Goal: Task Accomplishment & Management: Use online tool/utility

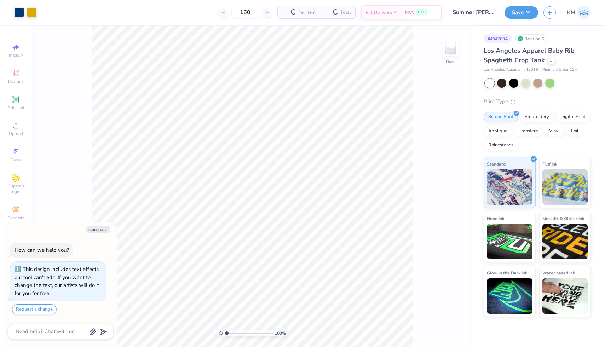
type textarea "x"
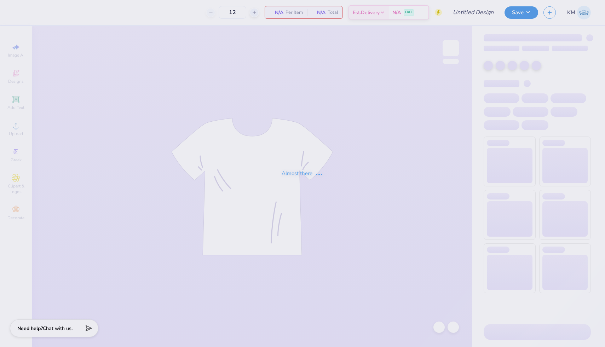
type input "Summer [PERSON_NAME] : [GEOGRAPHIC_DATA][US_STATE]"
type input "50"
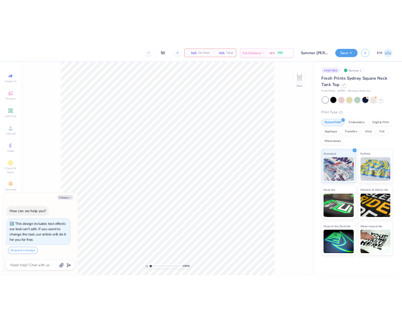
scroll to position [20, 0]
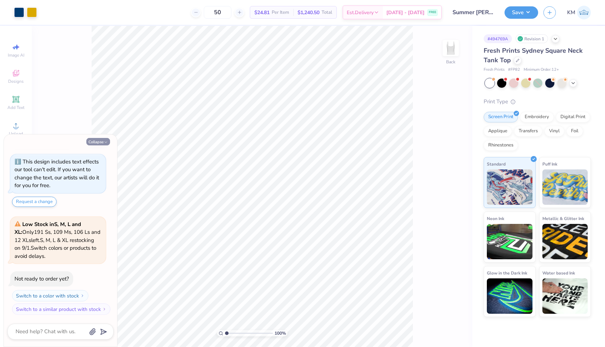
click at [102, 140] on button "Collapse" at bounding box center [98, 141] width 24 height 7
type textarea "x"
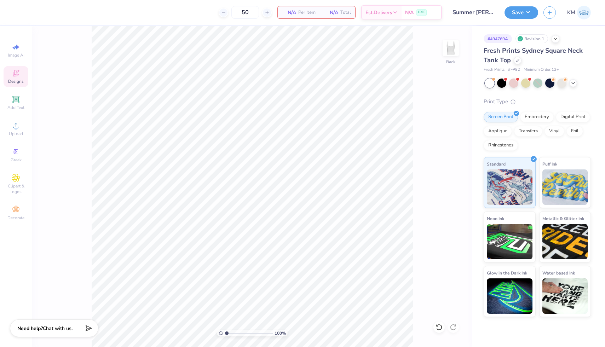
click at [14, 78] on div "Designs" at bounding box center [16, 76] width 25 height 21
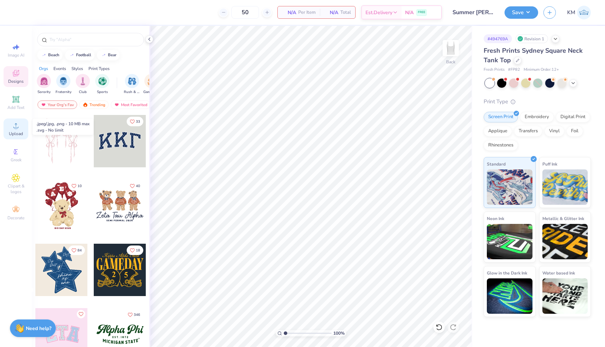
click at [22, 124] on div "Upload" at bounding box center [16, 129] width 25 height 21
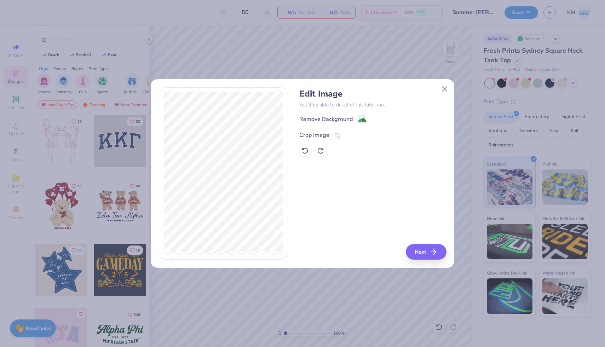
click at [325, 137] on div "Crop Image" at bounding box center [315, 135] width 30 height 8
click at [351, 135] on icon at bounding box center [350, 134] width 4 height 4
click at [360, 120] on image at bounding box center [362, 121] width 8 height 8
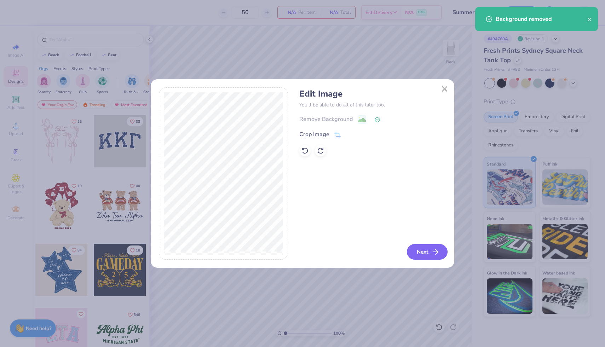
click at [421, 254] on button "Next" at bounding box center [427, 252] width 41 height 16
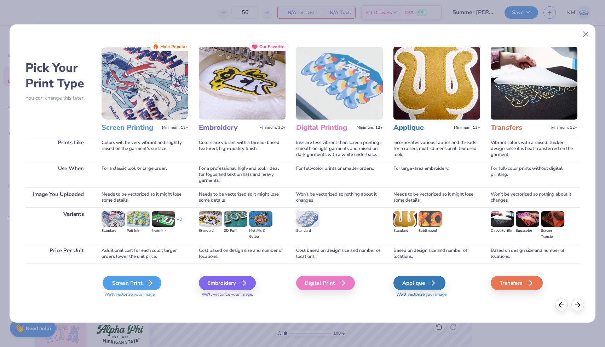
click at [147, 280] on icon at bounding box center [150, 283] width 8 height 8
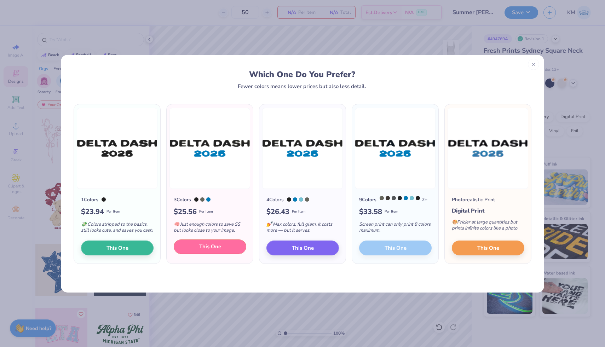
click at [219, 247] on button "This One" at bounding box center [210, 247] width 73 height 15
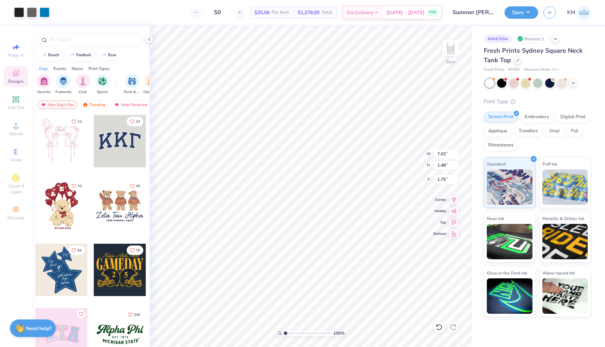
type input "1.75"
click at [30, 14] on div at bounding box center [32, 12] width 10 height 10
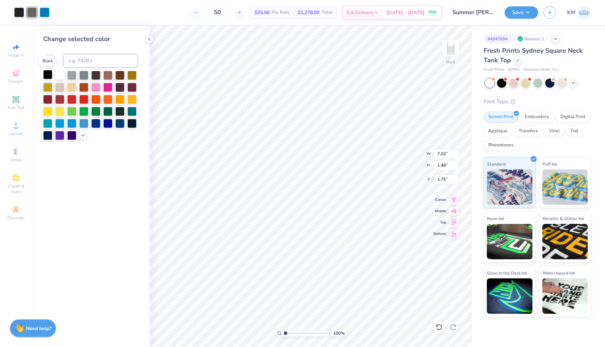
click at [45, 76] on div at bounding box center [47, 74] width 9 height 9
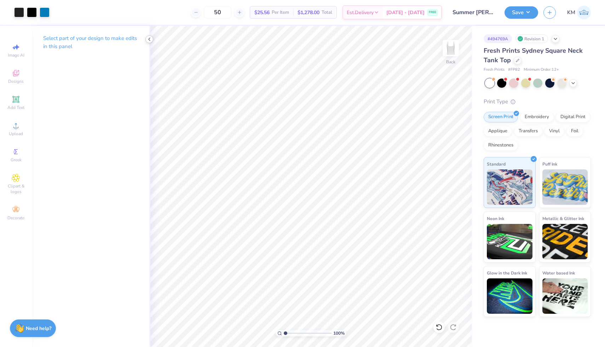
click at [148, 40] on icon at bounding box center [150, 39] width 6 height 6
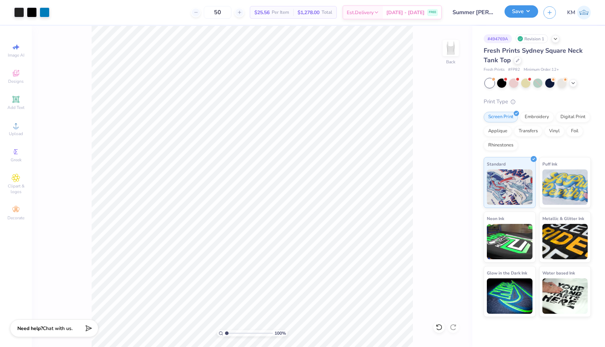
click at [512, 15] on button "Save" at bounding box center [522, 11] width 34 height 12
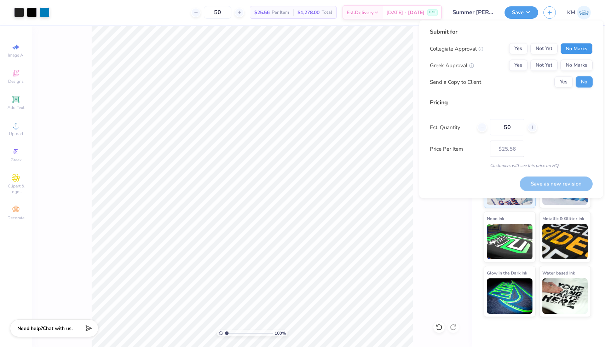
click at [566, 46] on button "No Marks" at bounding box center [577, 48] width 32 height 11
click at [547, 63] on button "Not Yet" at bounding box center [544, 65] width 27 height 11
click at [514, 14] on button "Save" at bounding box center [522, 11] width 34 height 12
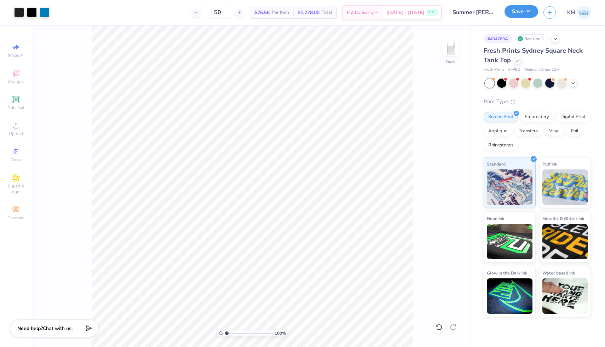
click at [525, 11] on button "Save" at bounding box center [522, 11] width 34 height 12
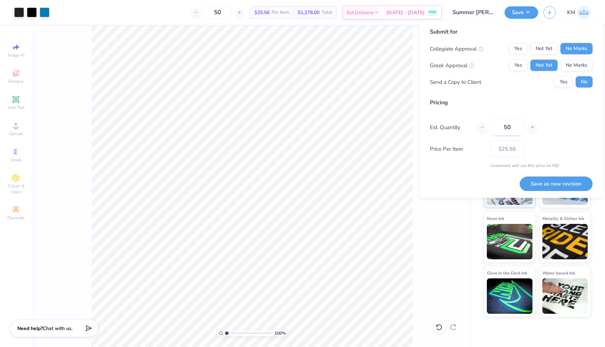
click at [519, 124] on input "50" at bounding box center [507, 127] width 34 height 16
type input "5"
type input "0"
type input "01"
type input "1"
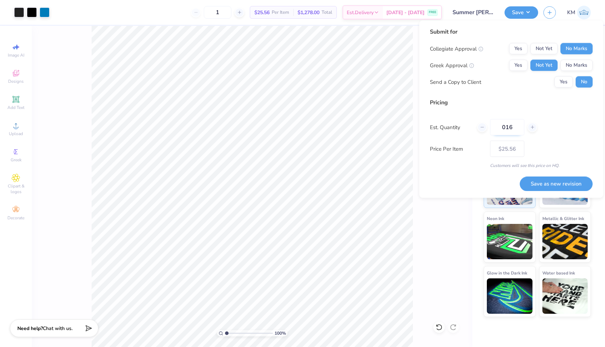
type input "0160"
type input "160"
type input "$22.39"
type input "0160"
click at [538, 182] on button "Save as new revision" at bounding box center [556, 184] width 73 height 15
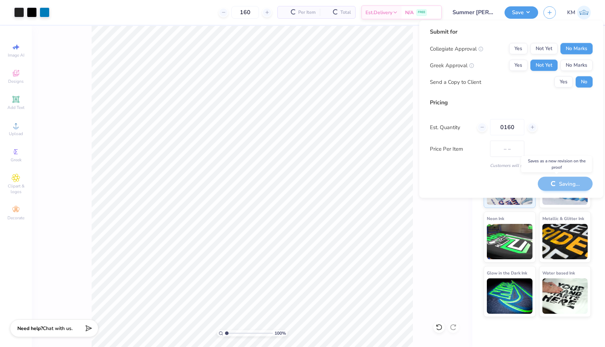
type input "$22.39"
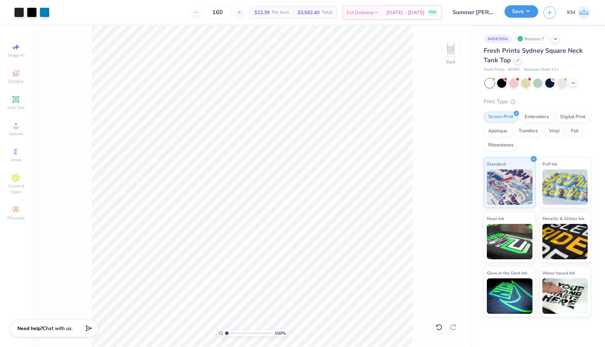
click at [517, 16] on button "Save" at bounding box center [522, 11] width 34 height 12
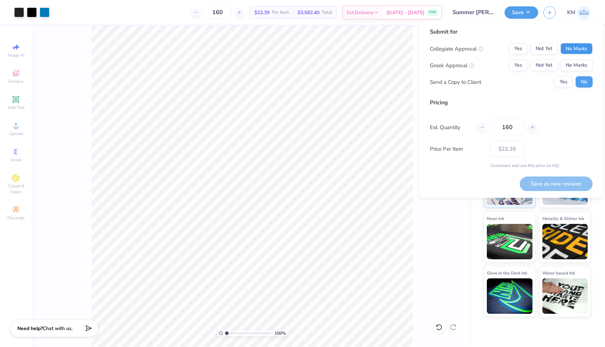
click at [566, 51] on button "No Marks" at bounding box center [577, 48] width 32 height 11
click at [553, 47] on button "Not Yet" at bounding box center [544, 48] width 27 height 11
click at [553, 58] on div "Collegiate Approval Yes Not Yet No Marks Greek Approval Yes Not Yet No Marks Se…" at bounding box center [511, 65] width 163 height 45
click at [553, 63] on button "Not Yet" at bounding box center [544, 65] width 27 height 11
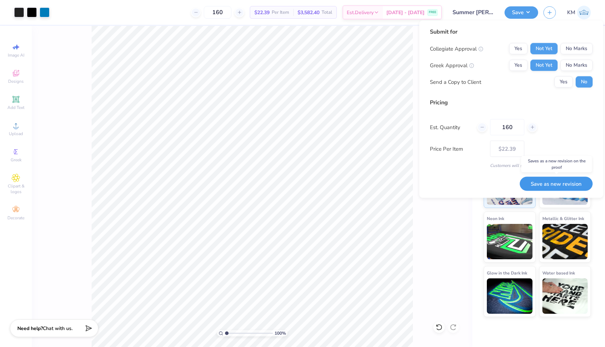
click at [539, 185] on button "Save as new revision" at bounding box center [556, 184] width 73 height 15
type input "$22.39"
